Goal: Information Seeking & Learning: Learn about a topic

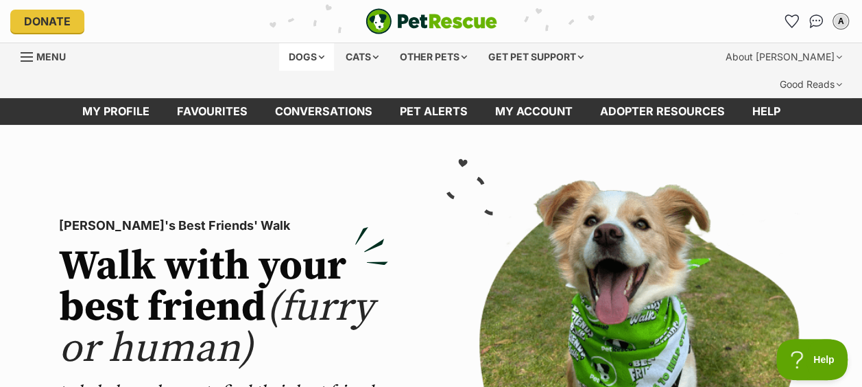
click at [302, 60] on div "Dogs" at bounding box center [306, 56] width 55 height 27
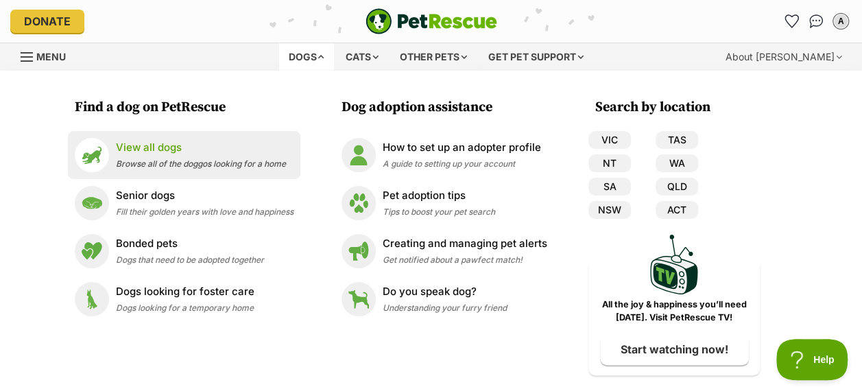
click at [154, 151] on p "View all dogs" at bounding box center [201, 148] width 170 height 16
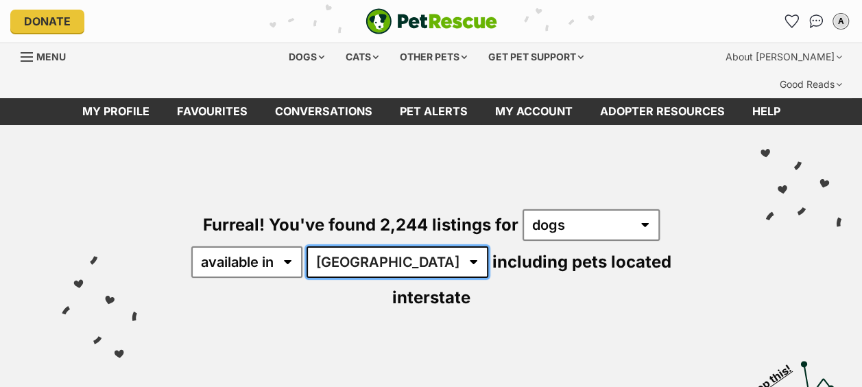
click at [367, 246] on select "Australia ACT NSW NT QLD SA TAS VIC WA" at bounding box center [397, 262] width 182 height 32
select select "VIC"
click at [308, 246] on select "Australia ACT NSW NT QLD SA TAS VIC WA" at bounding box center [397, 262] width 182 height 32
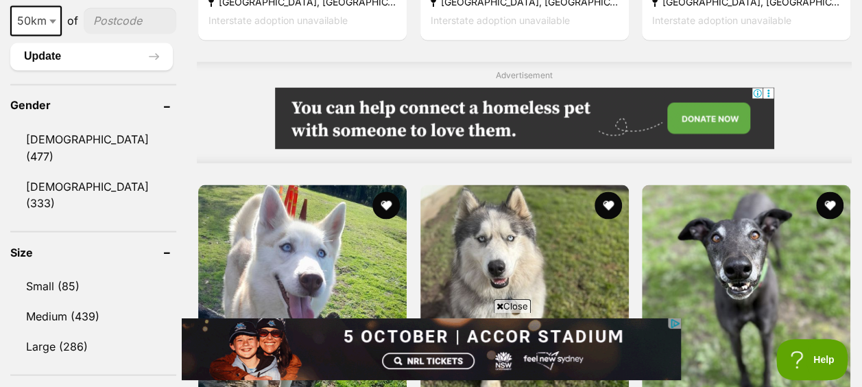
scroll to position [1234, 0]
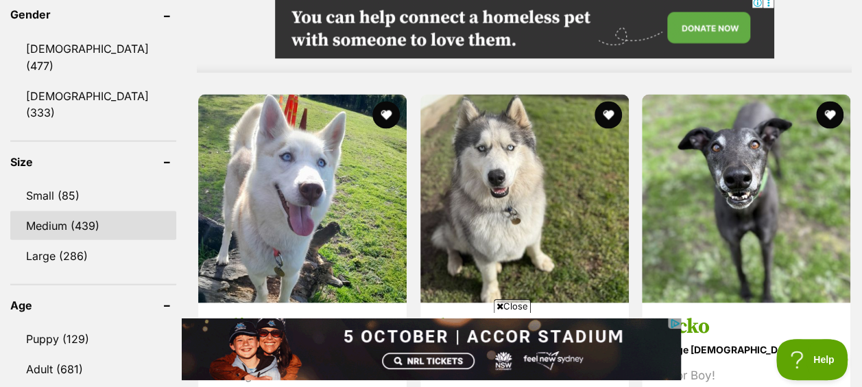
click at [49, 210] on link "Medium (439)" at bounding box center [93, 224] width 166 height 29
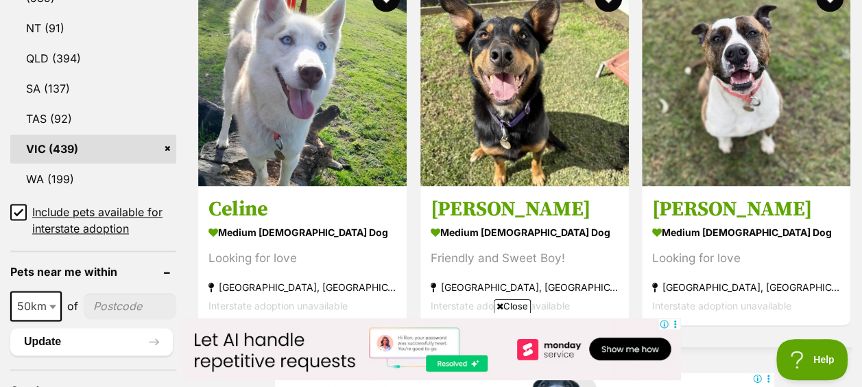
scroll to position [1165, 0]
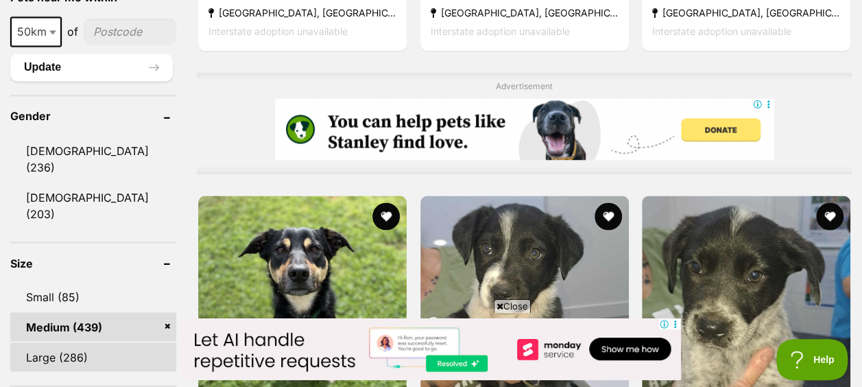
click at [85, 342] on link "Large (286)" at bounding box center [93, 356] width 166 height 29
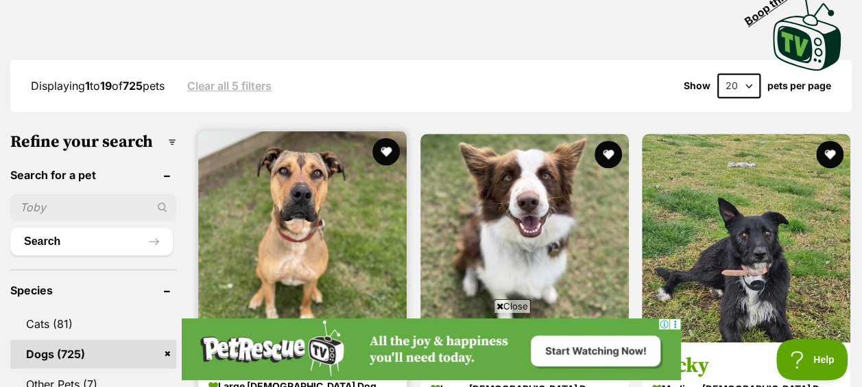
scroll to position [343, 0]
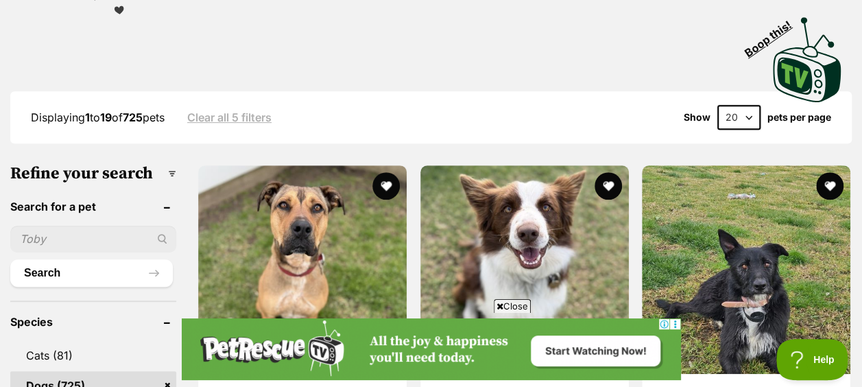
drag, startPoint x: 731, startPoint y: 84, endPoint x: 722, endPoint y: 95, distance: 14.1
click at [731, 105] on select "20 40 60" at bounding box center [738, 117] width 43 height 25
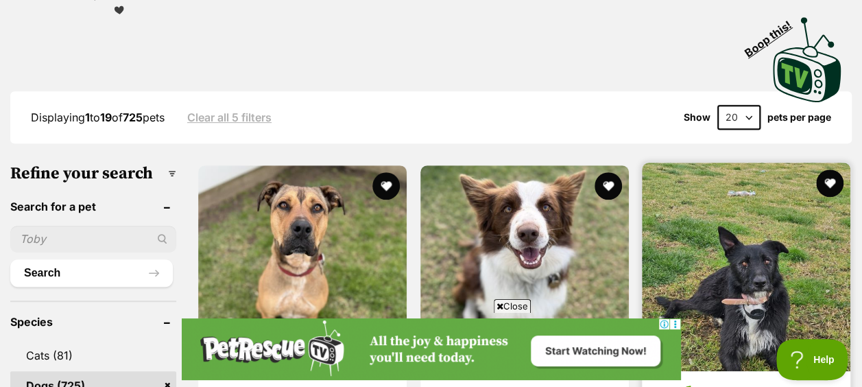
scroll to position [0, 0]
select select "60"
click at [717, 105] on select "20 40 60" at bounding box center [738, 117] width 43 height 25
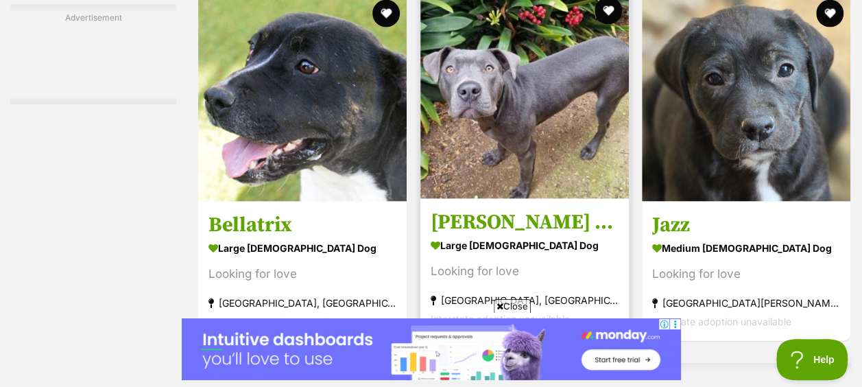
click at [515, 115] on img at bounding box center [524, 94] width 208 height 208
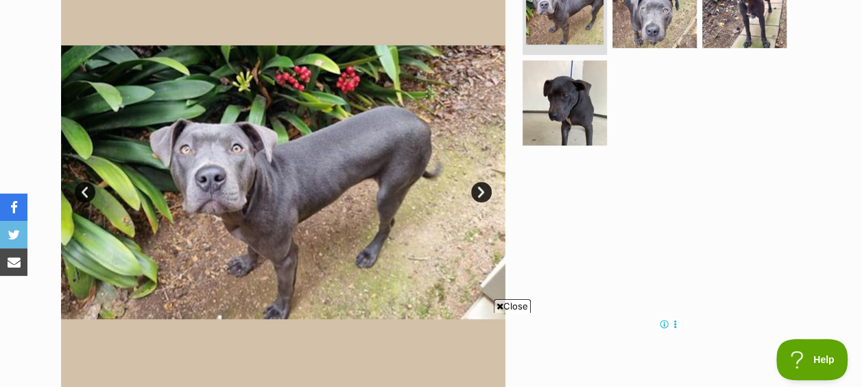
scroll to position [343, 0]
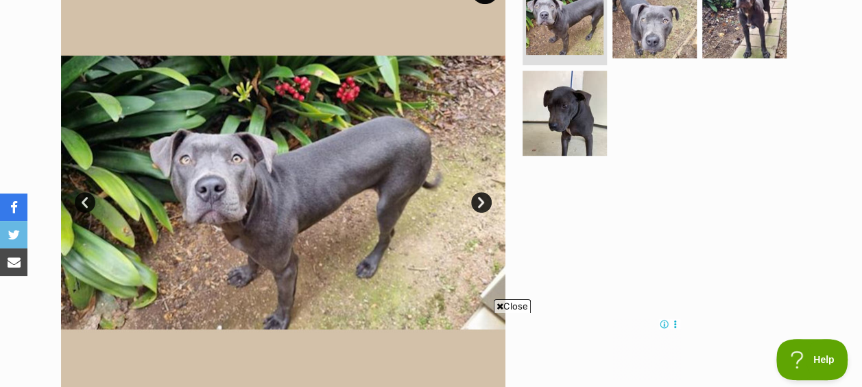
click at [478, 192] on link "Next" at bounding box center [481, 202] width 21 height 21
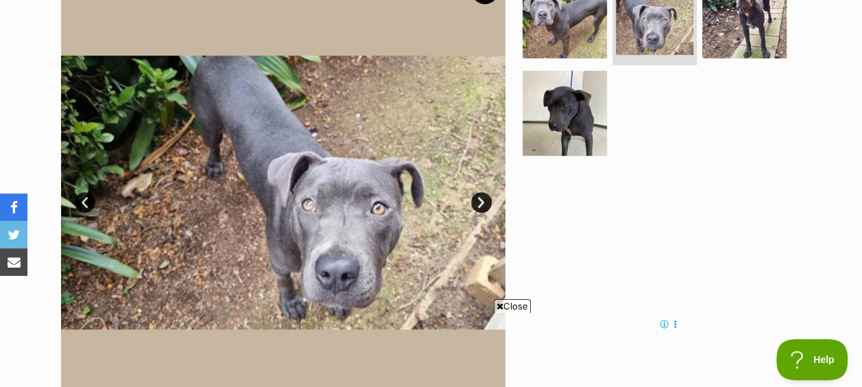
click at [474, 192] on link "Next" at bounding box center [481, 202] width 21 height 21
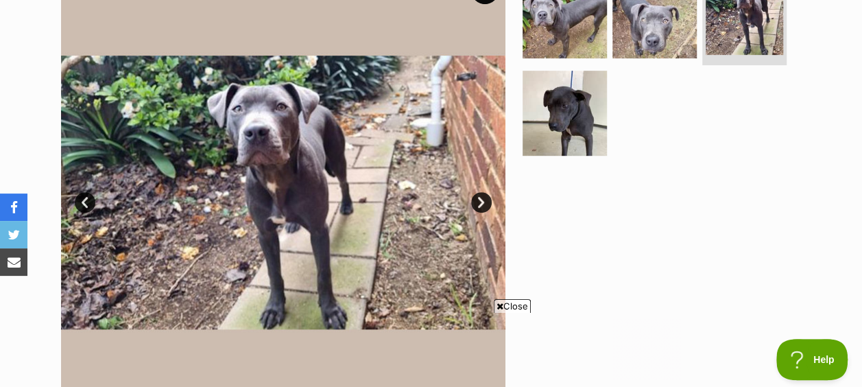
scroll to position [0, 0]
click at [474, 192] on link "Next" at bounding box center [481, 202] width 21 height 21
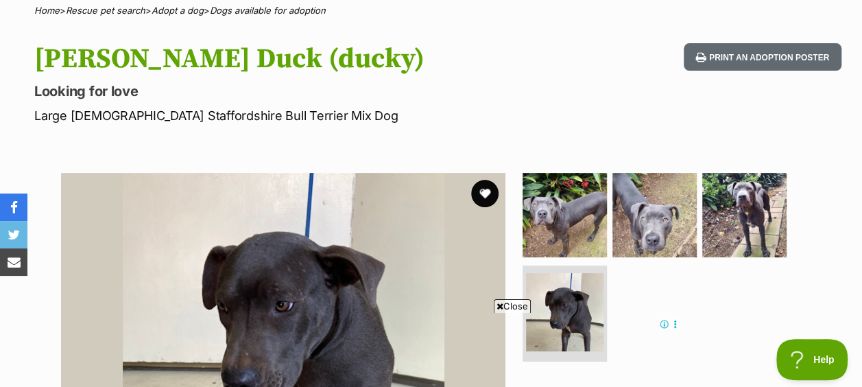
scroll to position [137, 0]
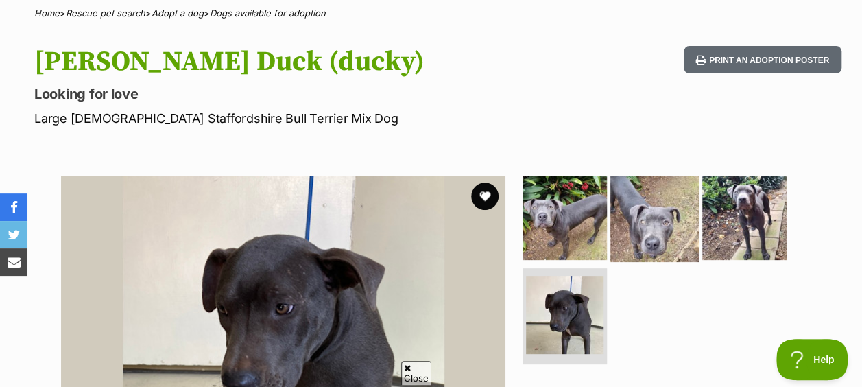
click at [644, 173] on img at bounding box center [654, 217] width 88 height 88
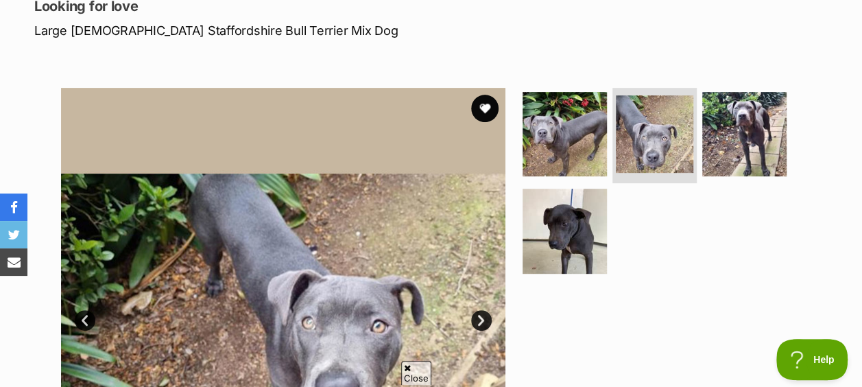
scroll to position [0, 0]
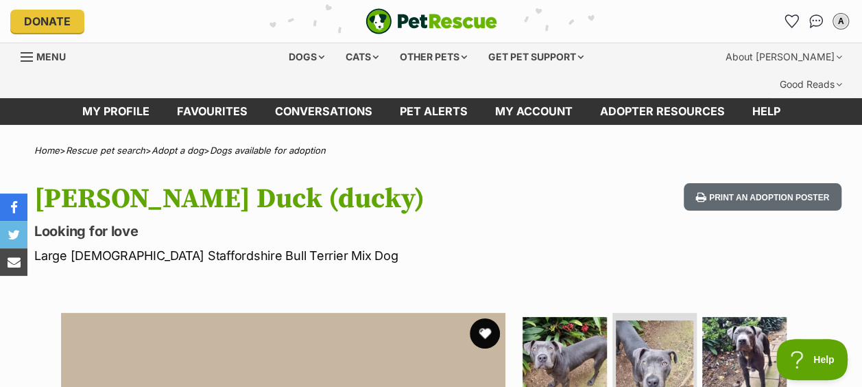
click at [480, 318] on button "favourite" at bounding box center [485, 333] width 30 height 30
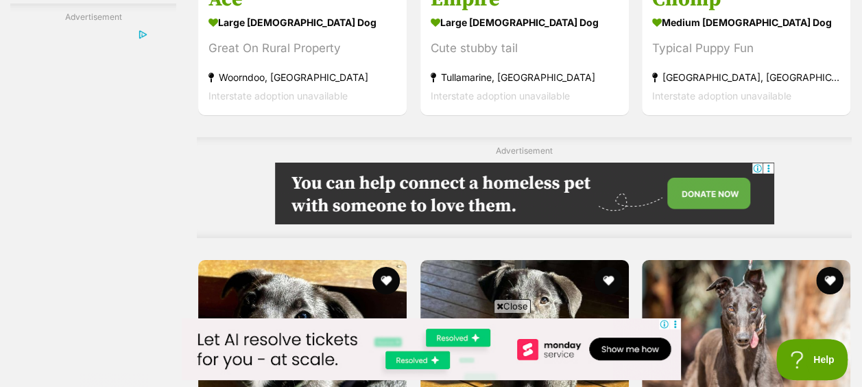
scroll to position [4656, 0]
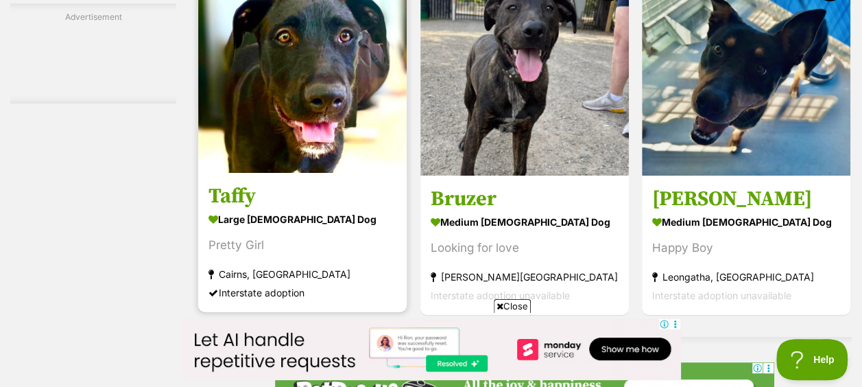
scroll to position [2536, 0]
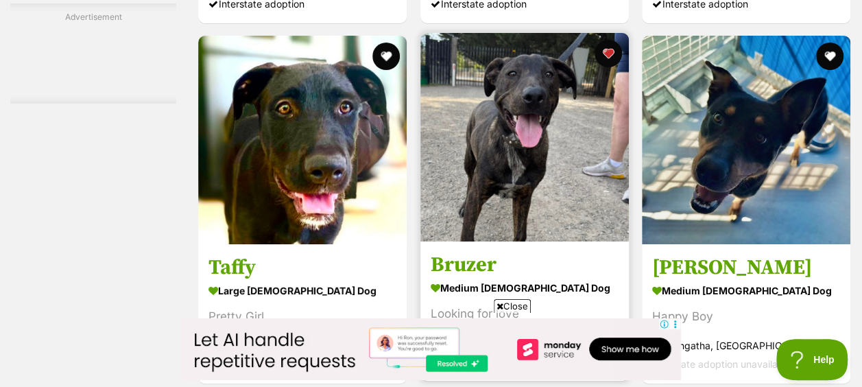
click at [473, 123] on img at bounding box center [524, 137] width 208 height 208
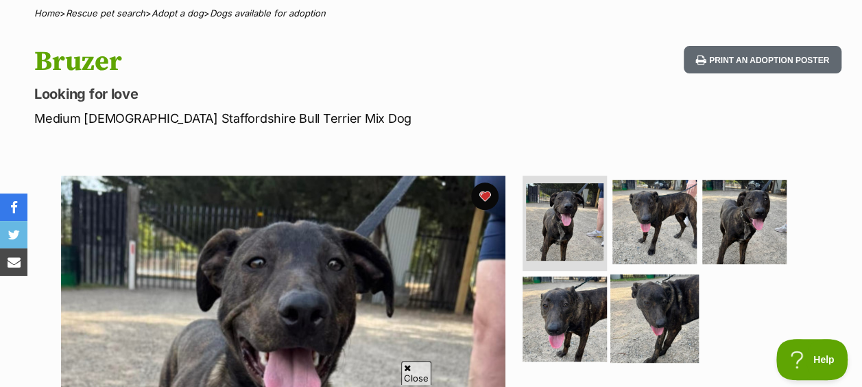
click at [658, 277] on img at bounding box center [654, 318] width 88 height 88
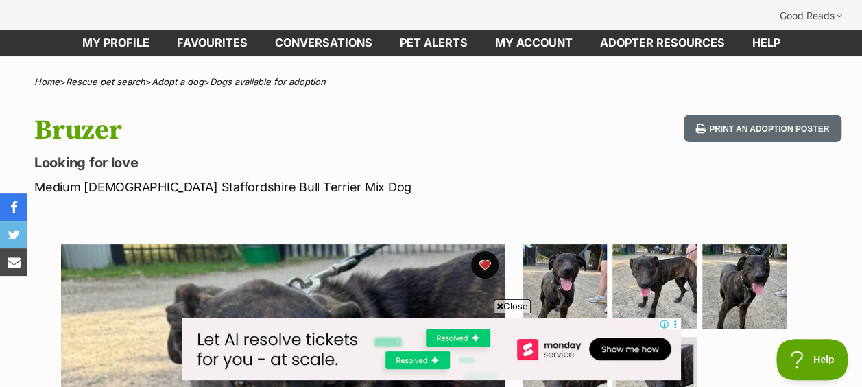
scroll to position [206, 0]
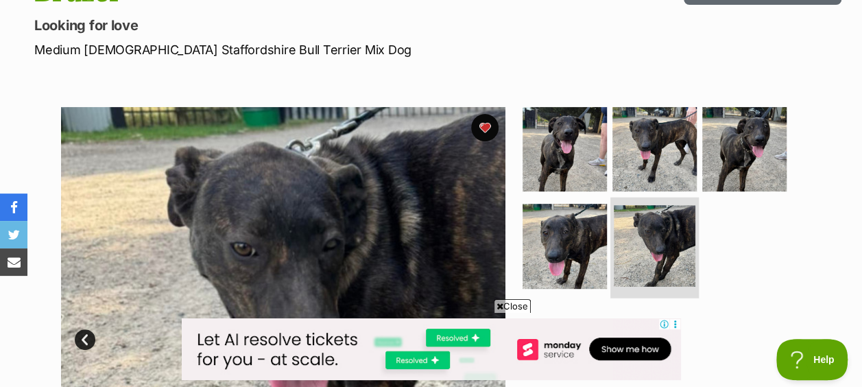
click at [642, 206] on img at bounding box center [654, 247] width 82 height 82
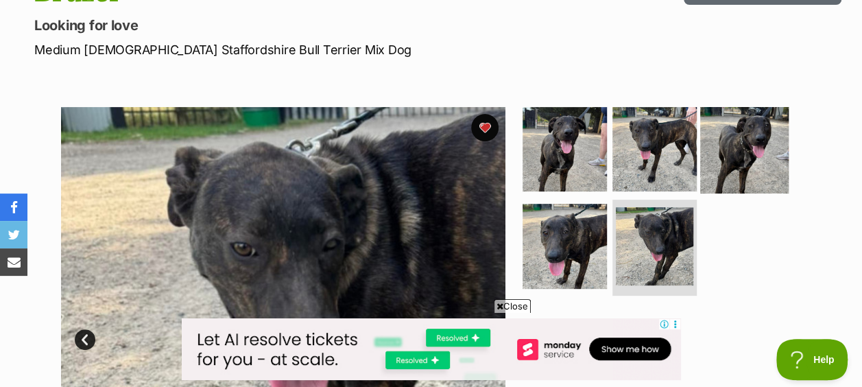
click at [725, 130] on img at bounding box center [744, 148] width 88 height 88
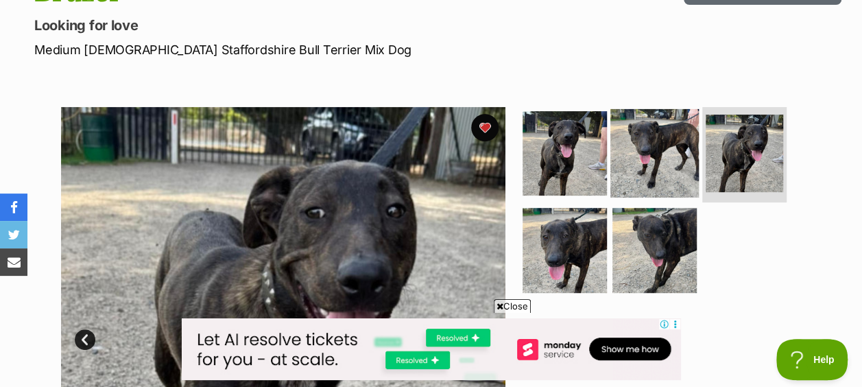
click at [617, 136] on img at bounding box center [654, 152] width 88 height 88
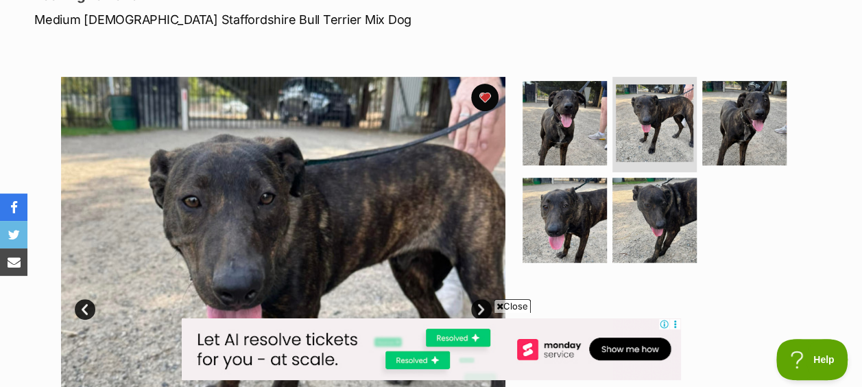
scroll to position [69, 0]
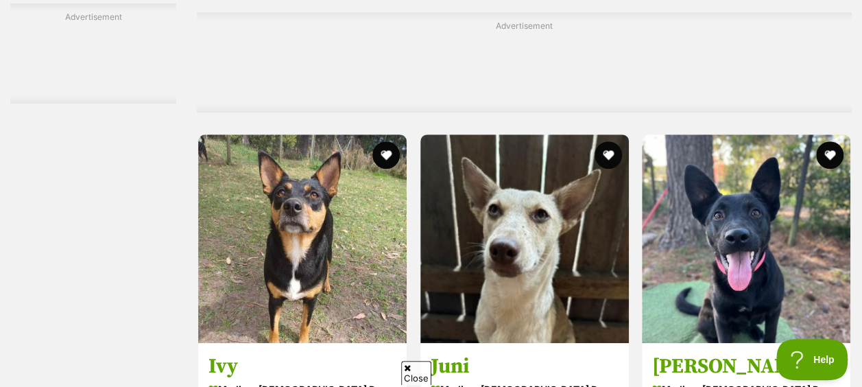
scroll to position [5209, 0]
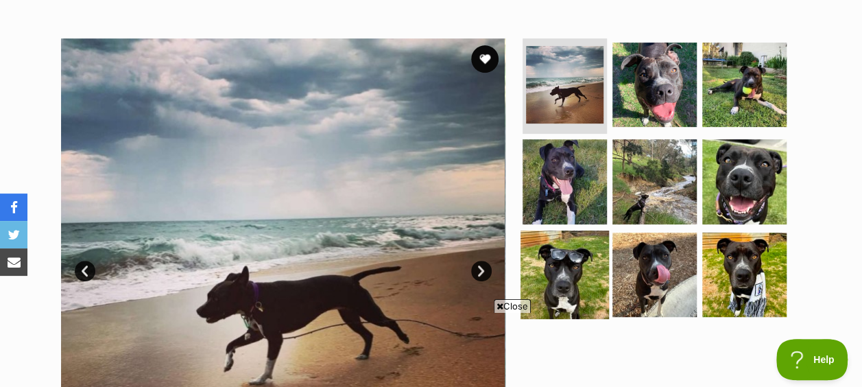
click at [562, 230] on img at bounding box center [564, 274] width 88 height 88
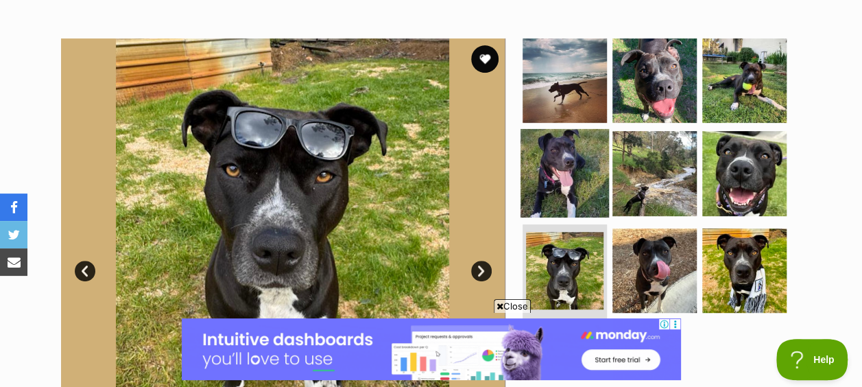
click at [592, 155] on img at bounding box center [564, 173] width 88 height 88
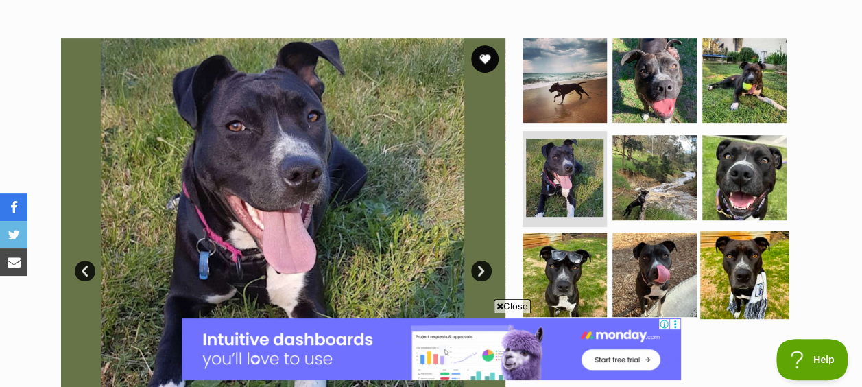
click at [747, 230] on img at bounding box center [744, 274] width 88 height 88
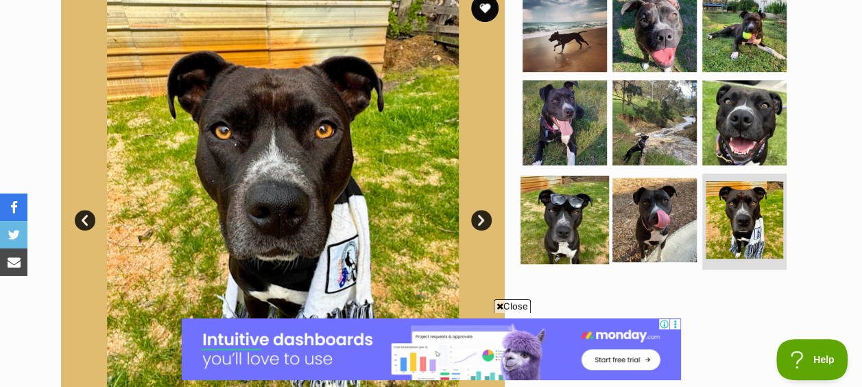
scroll to position [343, 0]
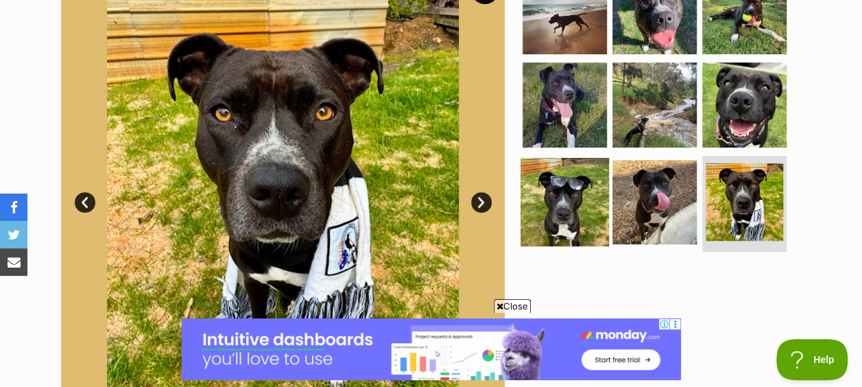
click at [568, 187] on img at bounding box center [564, 202] width 88 height 88
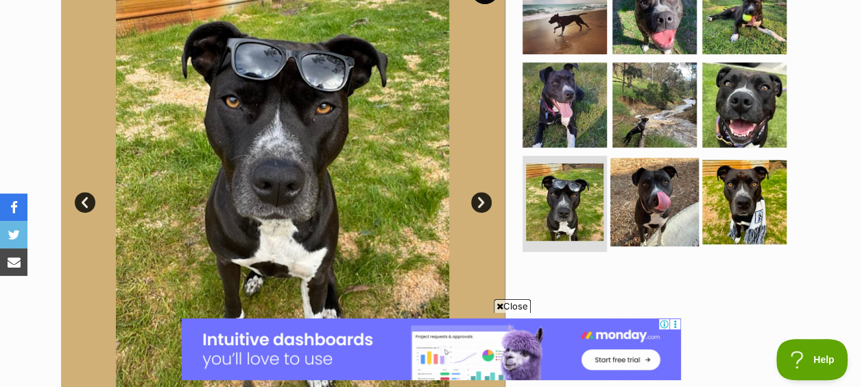
click at [650, 169] on img at bounding box center [654, 202] width 88 height 88
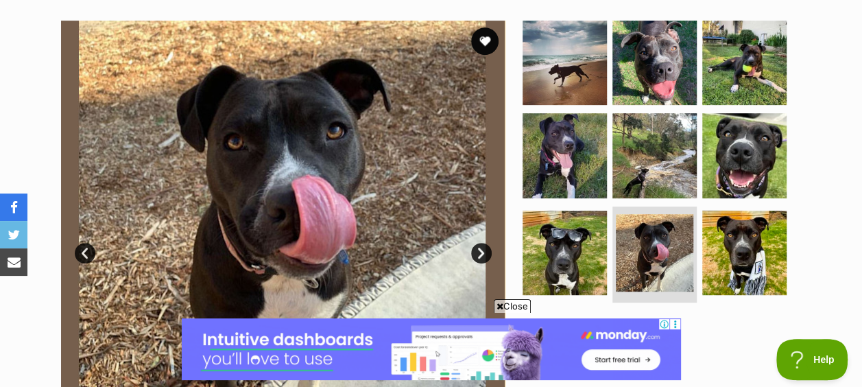
scroll to position [206, 0]
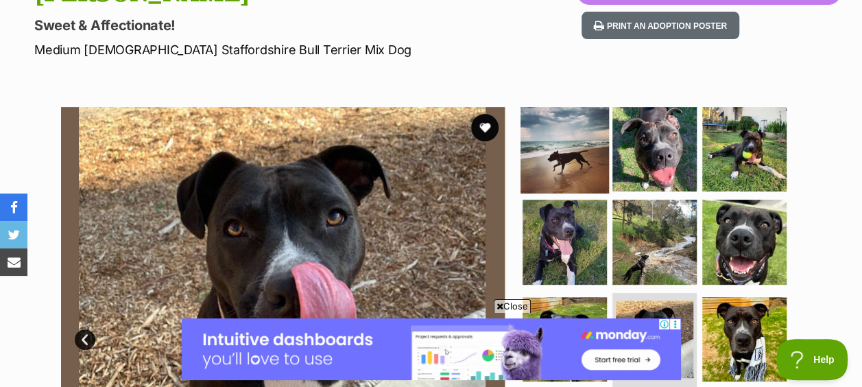
click at [580, 144] on img at bounding box center [564, 148] width 88 height 88
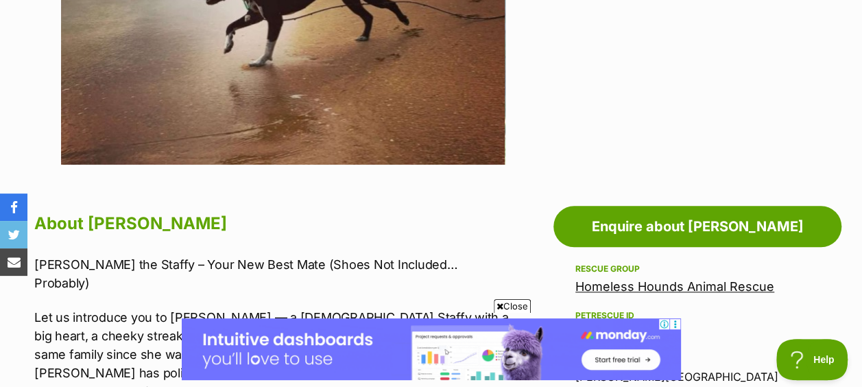
scroll to position [685, 0]
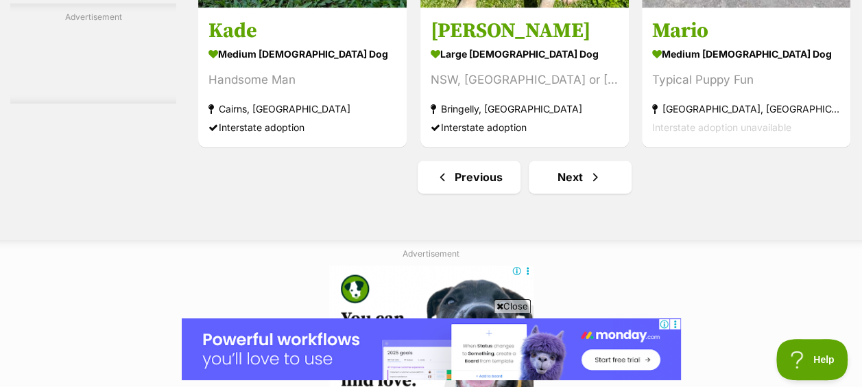
scroll to position [8774, 0]
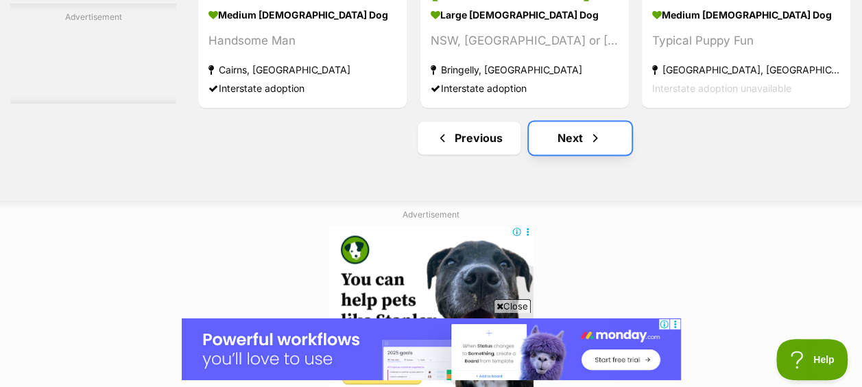
click at [560, 121] on link "Next" at bounding box center [579, 137] width 103 height 33
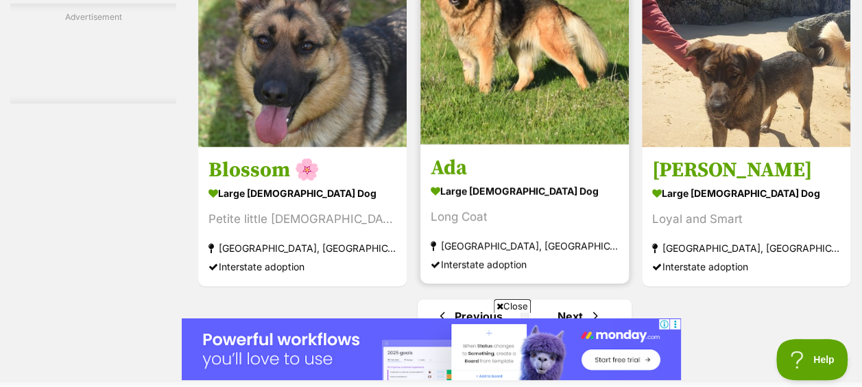
scroll to position [8774, 0]
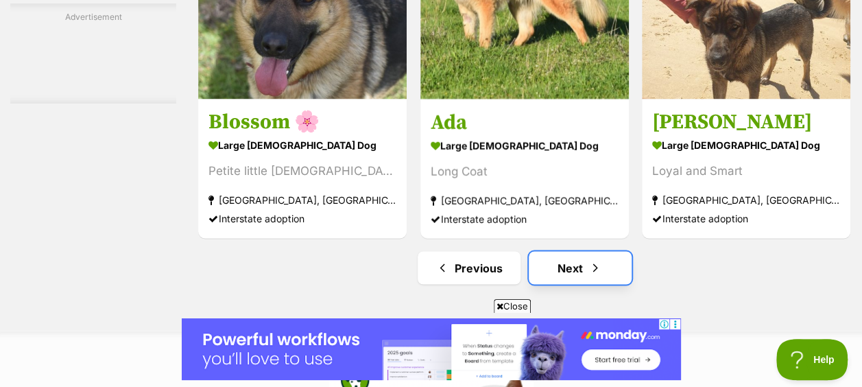
click at [592, 259] on span "Next page" at bounding box center [595, 267] width 14 height 16
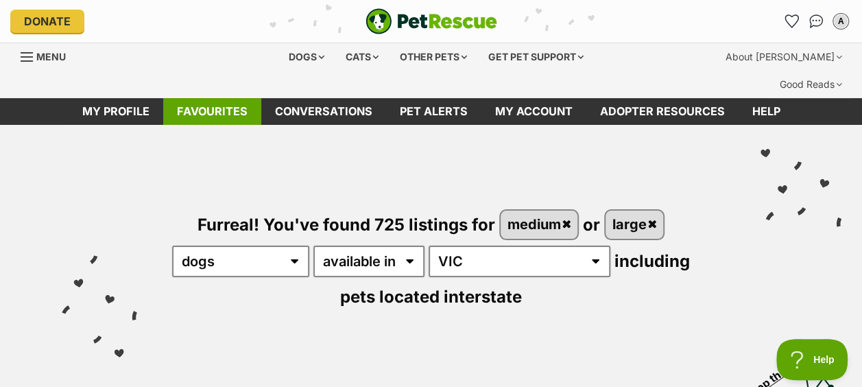
click at [195, 98] on link "Favourites" at bounding box center [212, 111] width 98 height 27
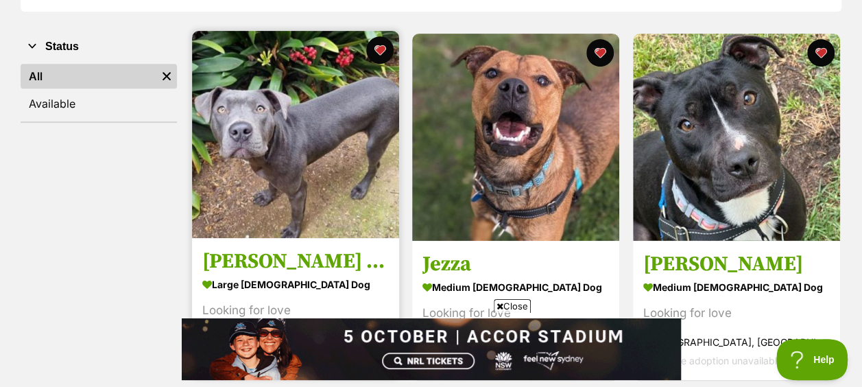
click at [268, 101] on img at bounding box center [295, 134] width 207 height 207
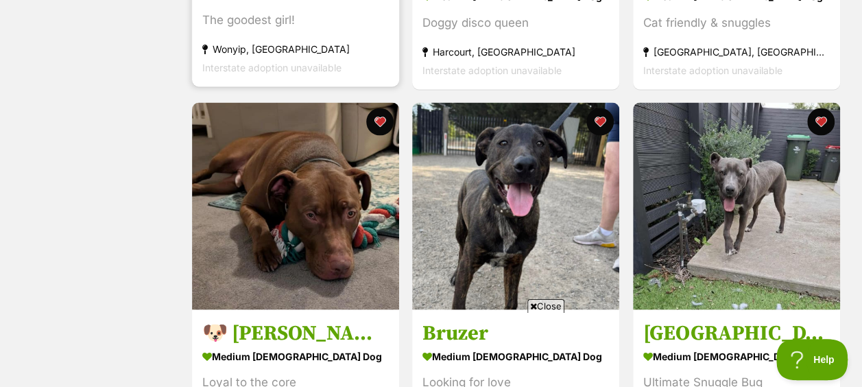
scroll to position [1302, 0]
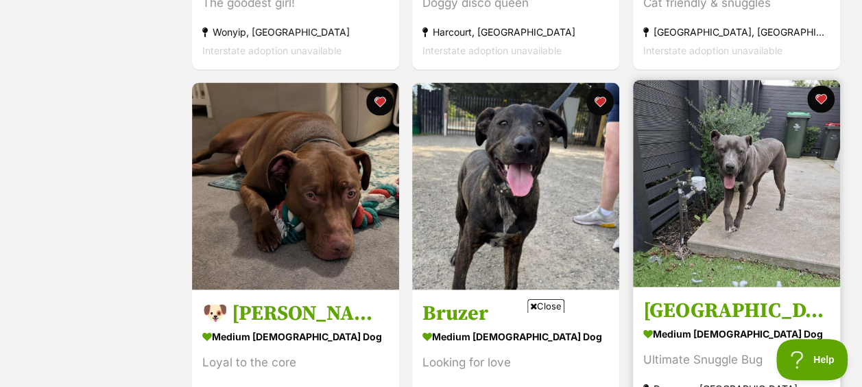
click at [722, 152] on img at bounding box center [736, 183] width 207 height 207
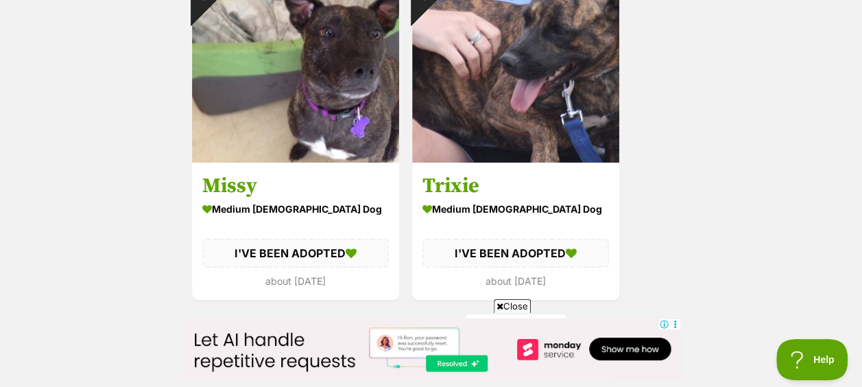
scroll to position [2605, 0]
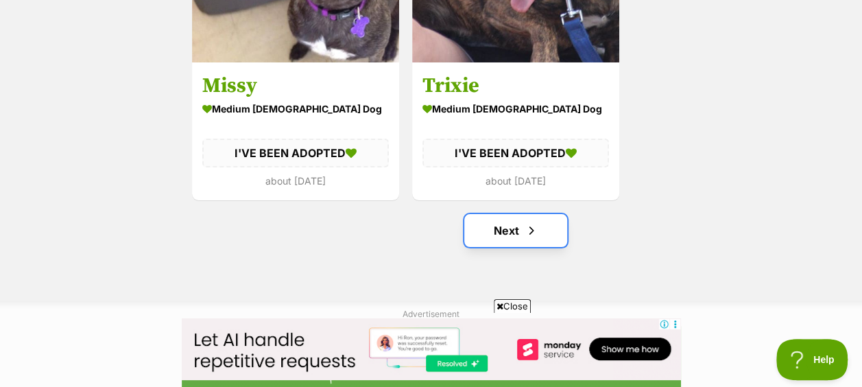
click at [510, 214] on link "Next" at bounding box center [515, 230] width 103 height 33
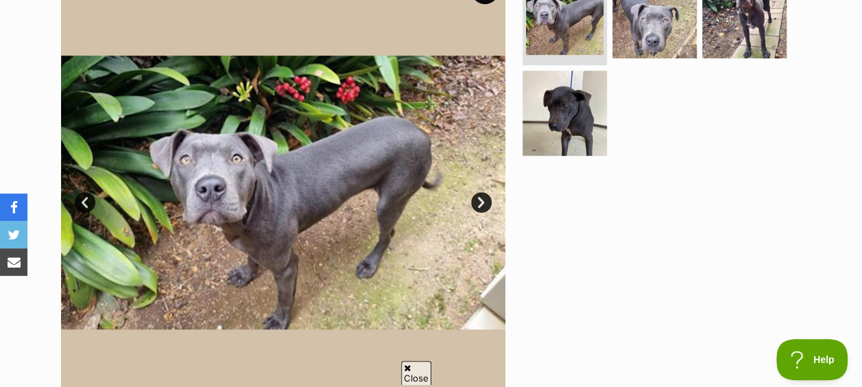
click at [474, 192] on link "Next" at bounding box center [481, 202] width 21 height 21
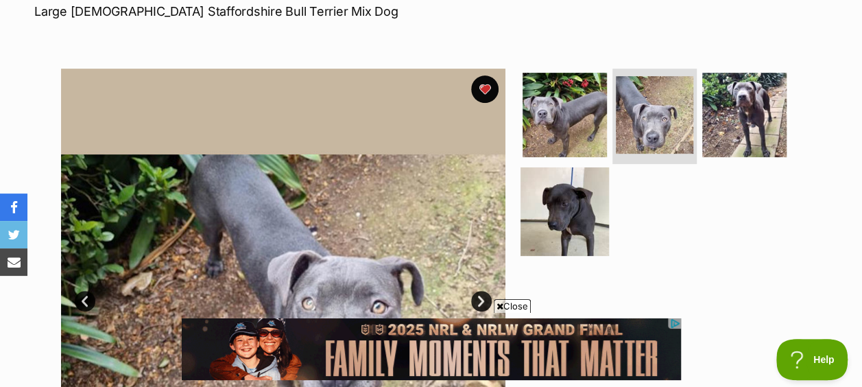
scroll to position [274, 0]
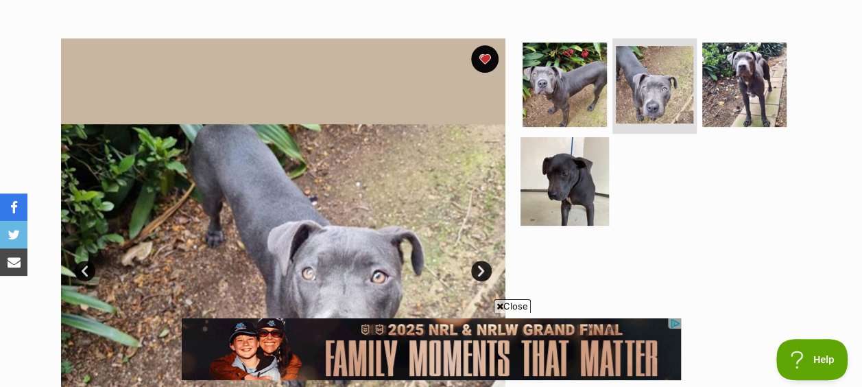
click at [575, 140] on img at bounding box center [564, 181] width 88 height 88
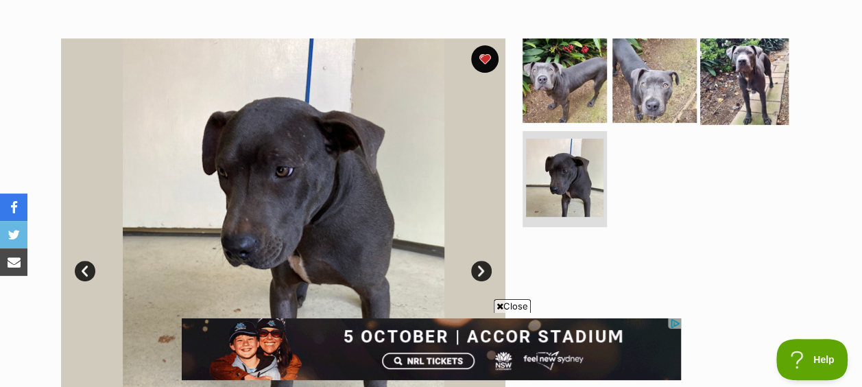
click at [738, 59] on img at bounding box center [744, 80] width 88 height 88
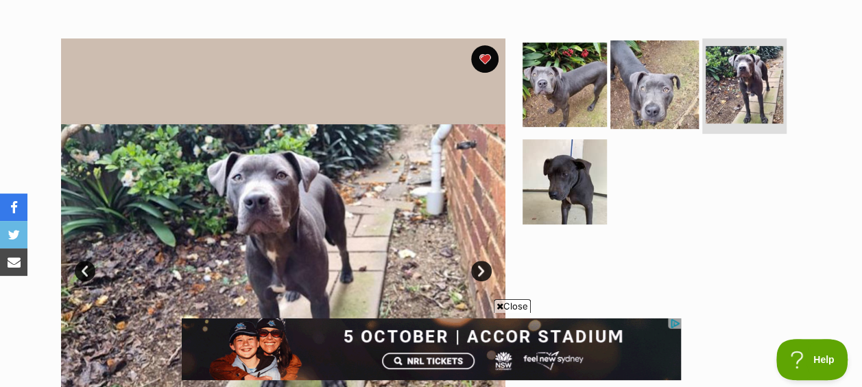
click at [640, 75] on img at bounding box center [654, 84] width 88 height 88
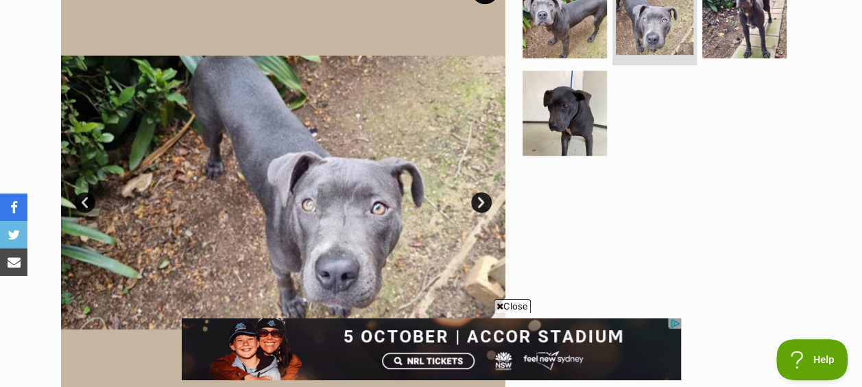
scroll to position [0, 0]
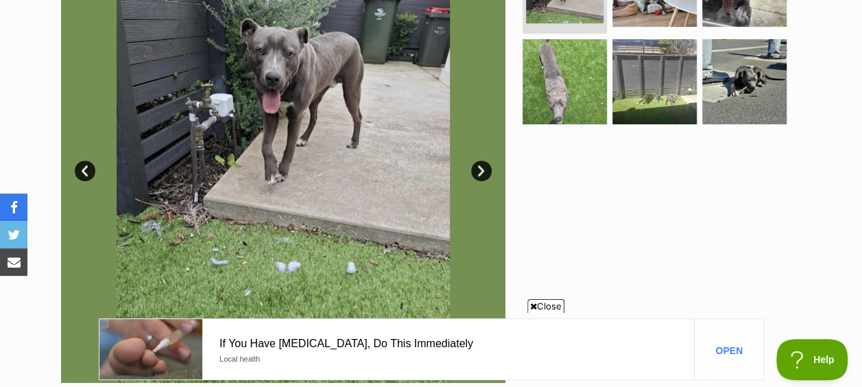
scroll to position [274, 0]
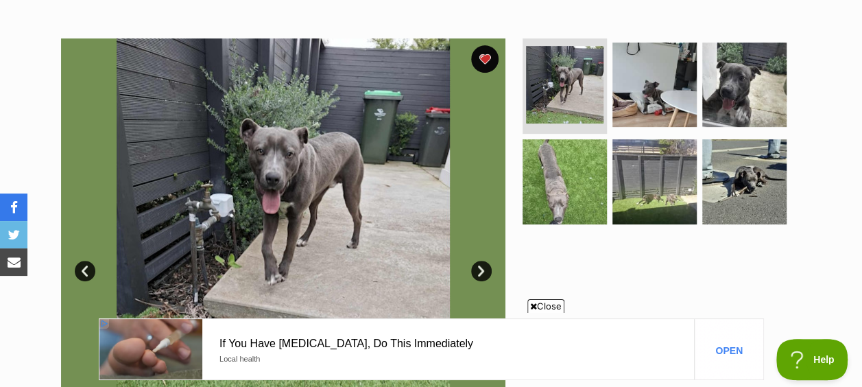
click at [478, 260] on link "Next" at bounding box center [481, 270] width 21 height 21
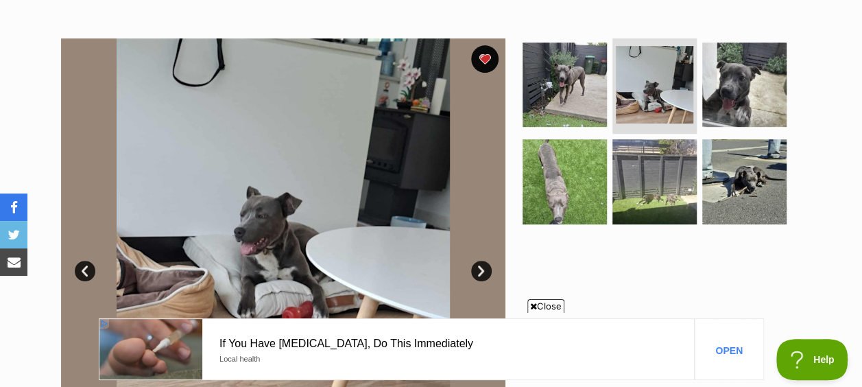
click at [478, 260] on link "Next" at bounding box center [481, 270] width 21 height 21
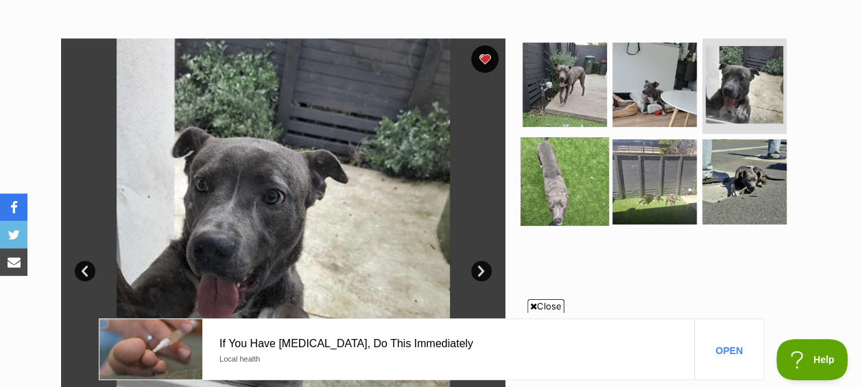
click at [536, 165] on img at bounding box center [564, 181] width 88 height 88
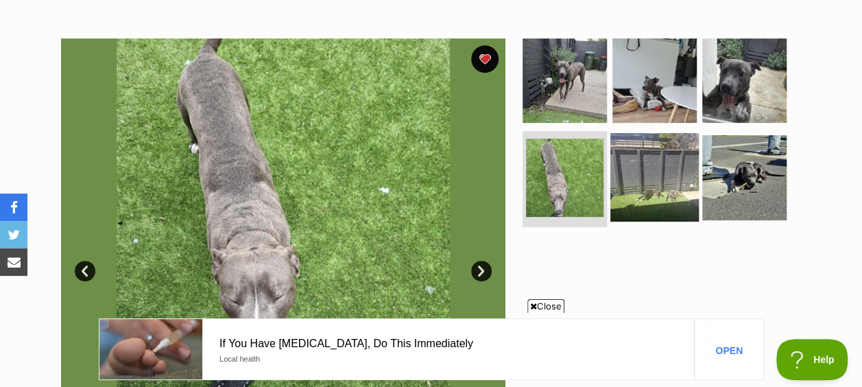
click at [640, 133] on img at bounding box center [654, 177] width 88 height 88
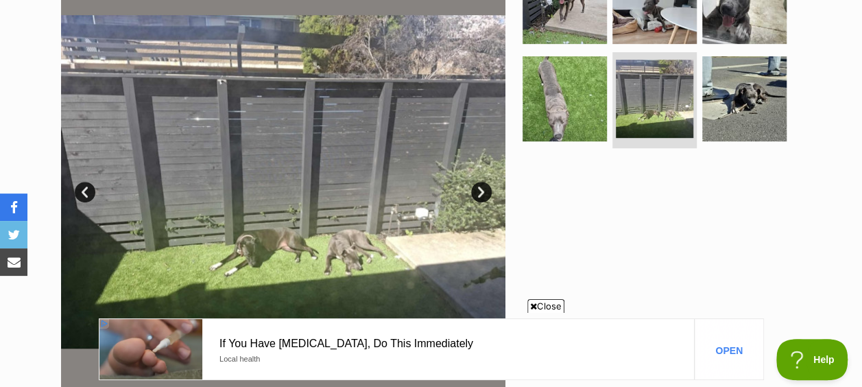
scroll to position [0, 0]
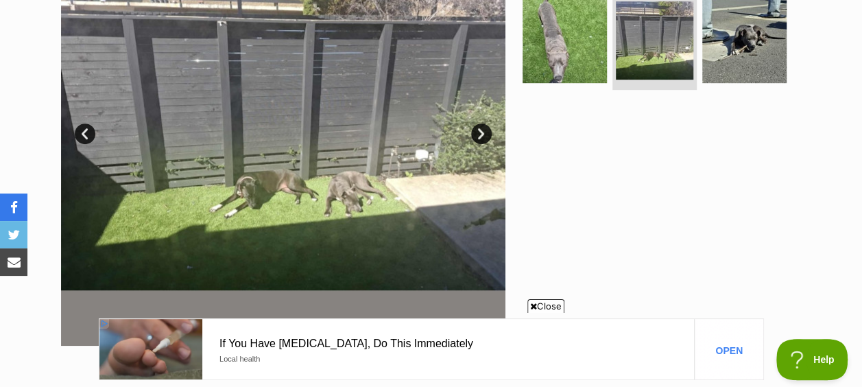
click at [483, 123] on link "Next" at bounding box center [481, 133] width 21 height 21
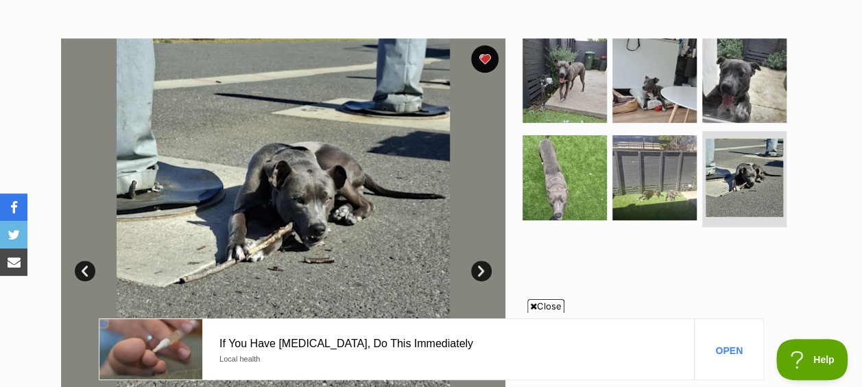
click at [475, 260] on link "Next" at bounding box center [481, 270] width 21 height 21
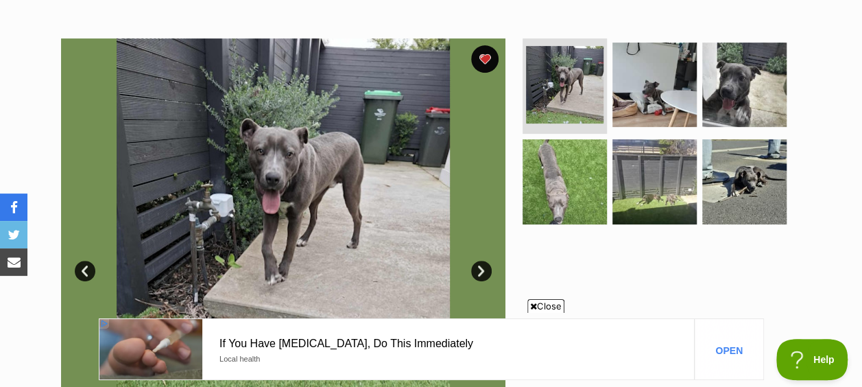
click at [475, 260] on link "Next" at bounding box center [481, 270] width 21 height 21
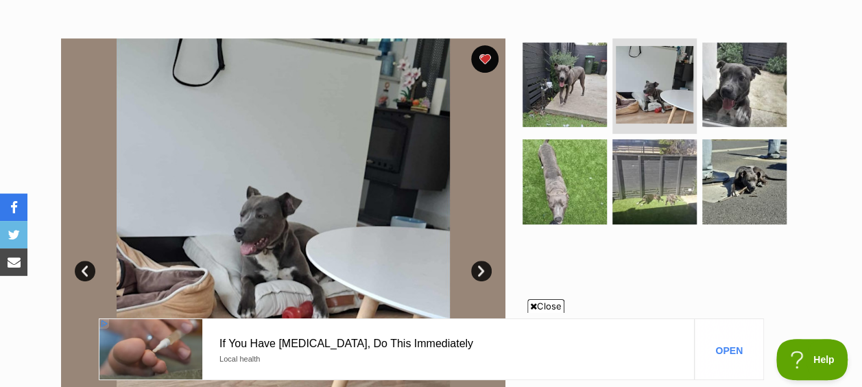
click at [475, 260] on link "Next" at bounding box center [481, 270] width 21 height 21
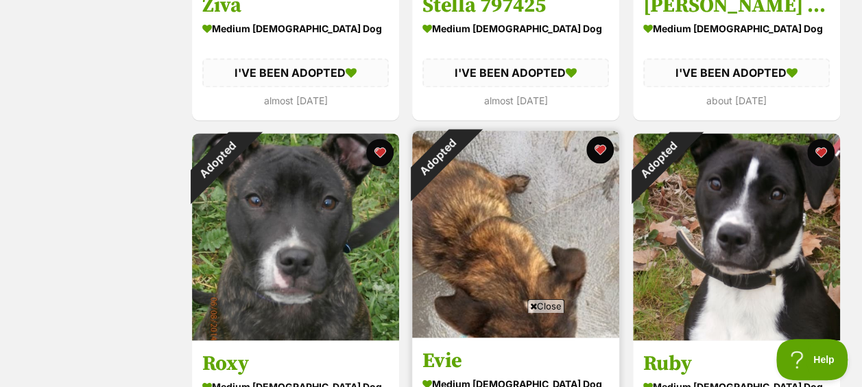
scroll to position [1165, 0]
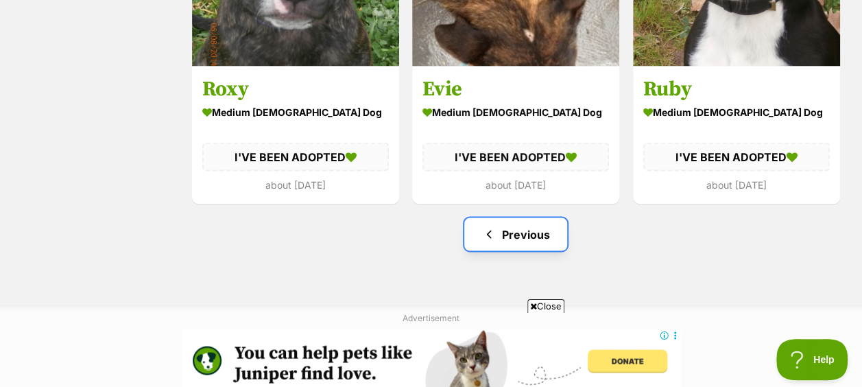
click at [507, 217] on link "Previous" at bounding box center [515, 233] width 103 height 33
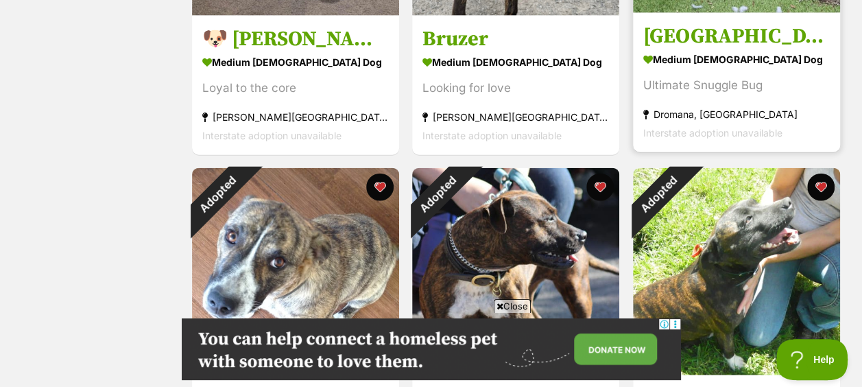
scroll to position [1714, 0]
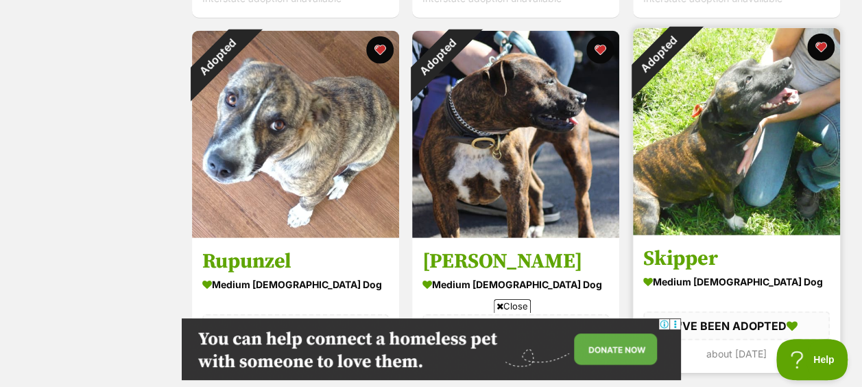
click at [740, 106] on img at bounding box center [736, 131] width 207 height 207
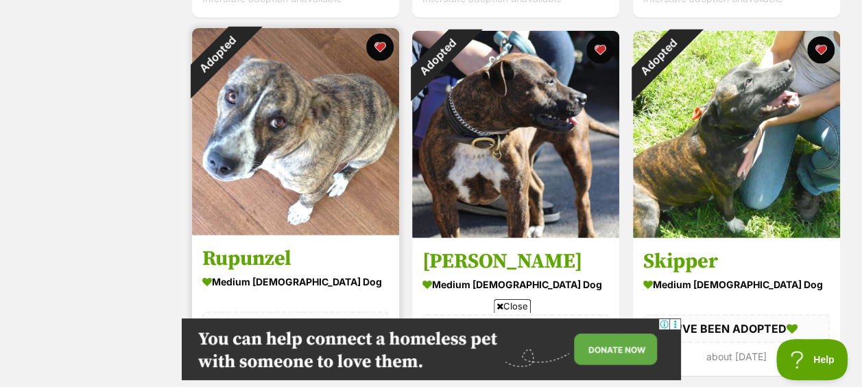
click at [257, 78] on img at bounding box center [295, 131] width 207 height 207
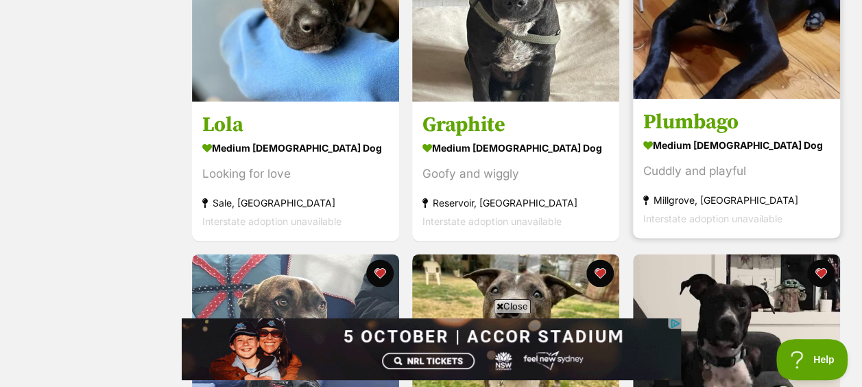
scroll to position [617, 0]
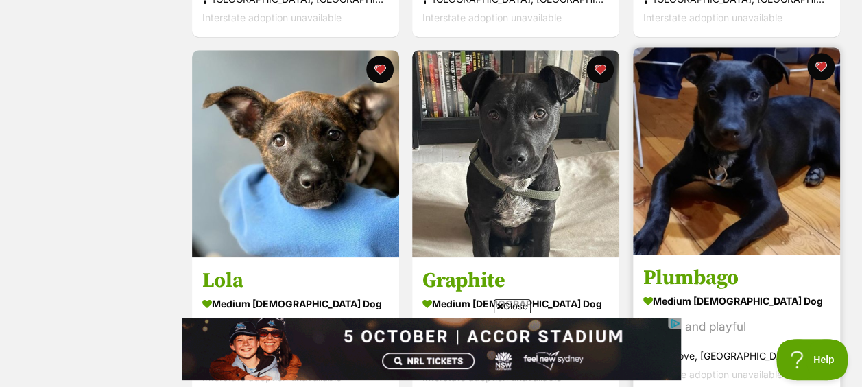
click at [671, 130] on img at bounding box center [736, 150] width 207 height 207
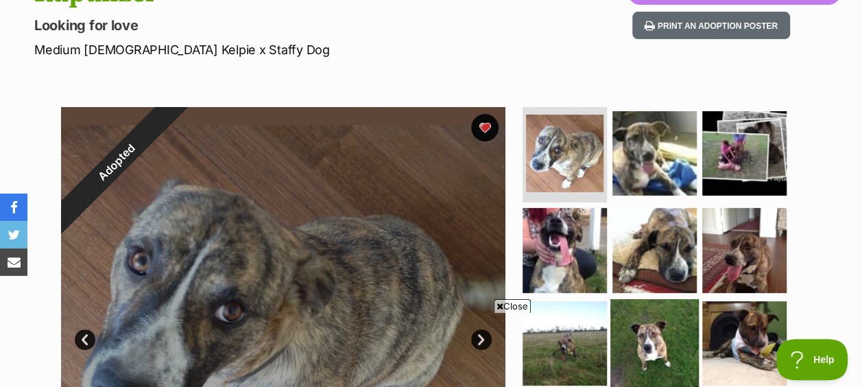
click at [670, 304] on img at bounding box center [654, 343] width 88 height 88
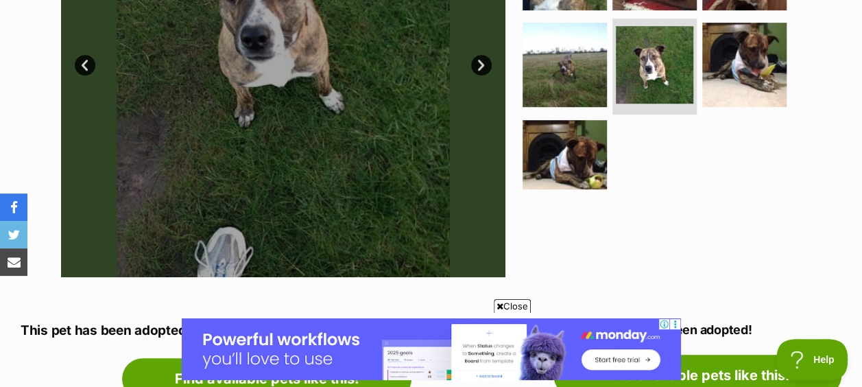
scroll to position [274, 0]
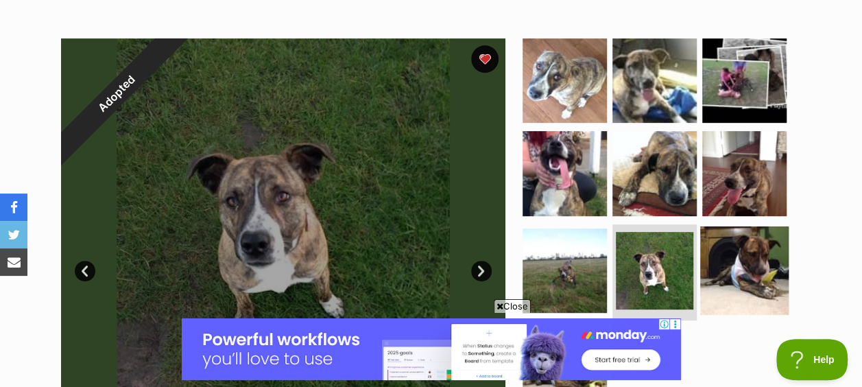
click at [718, 239] on img at bounding box center [744, 270] width 88 height 88
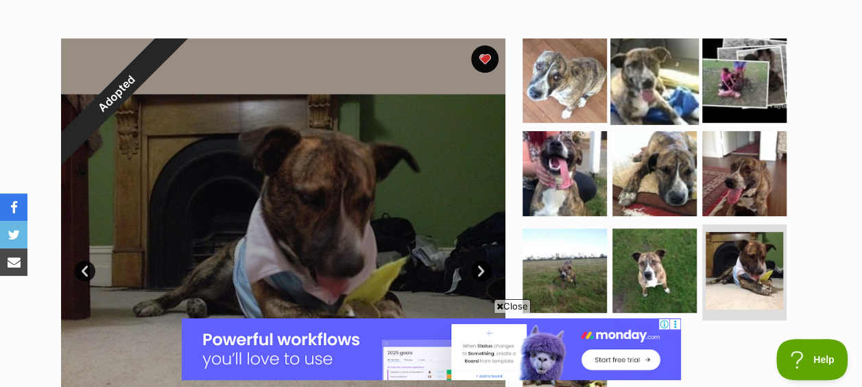
click at [673, 57] on img at bounding box center [654, 80] width 88 height 88
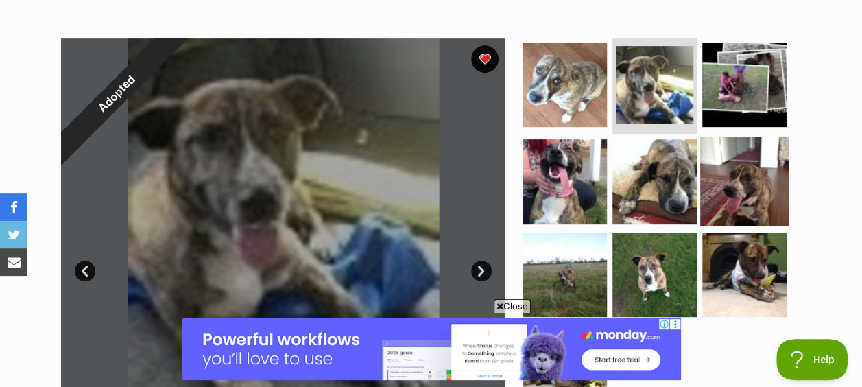
click at [711, 137] on img at bounding box center [744, 181] width 88 height 88
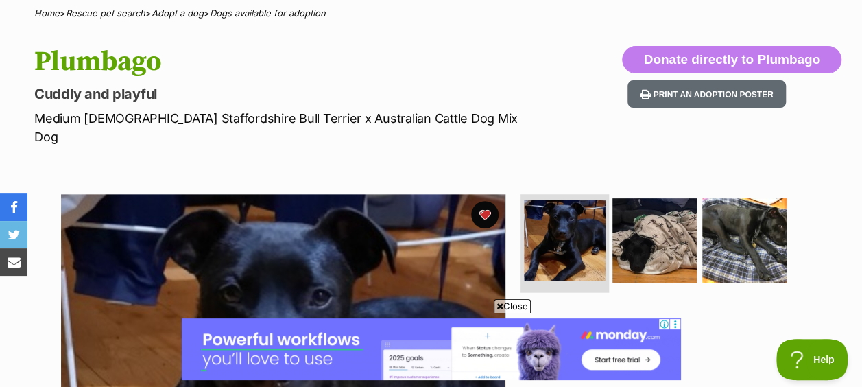
click at [571, 199] on img at bounding box center [565, 240] width 82 height 82
